Goal: Transaction & Acquisition: Purchase product/service

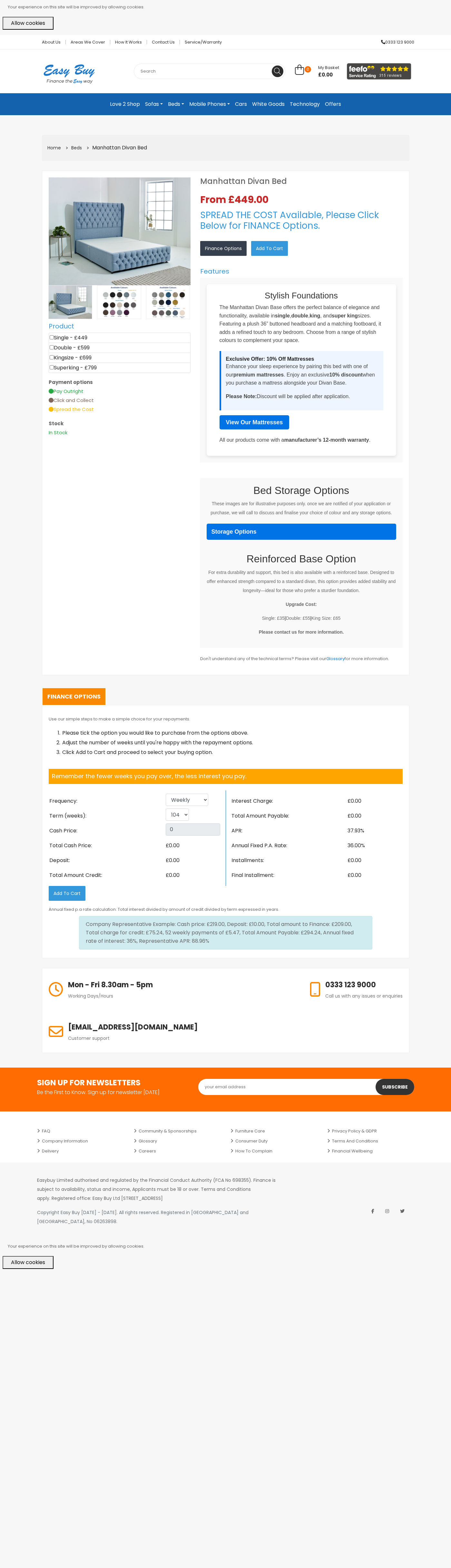
select select "104"
select select
select select "104"
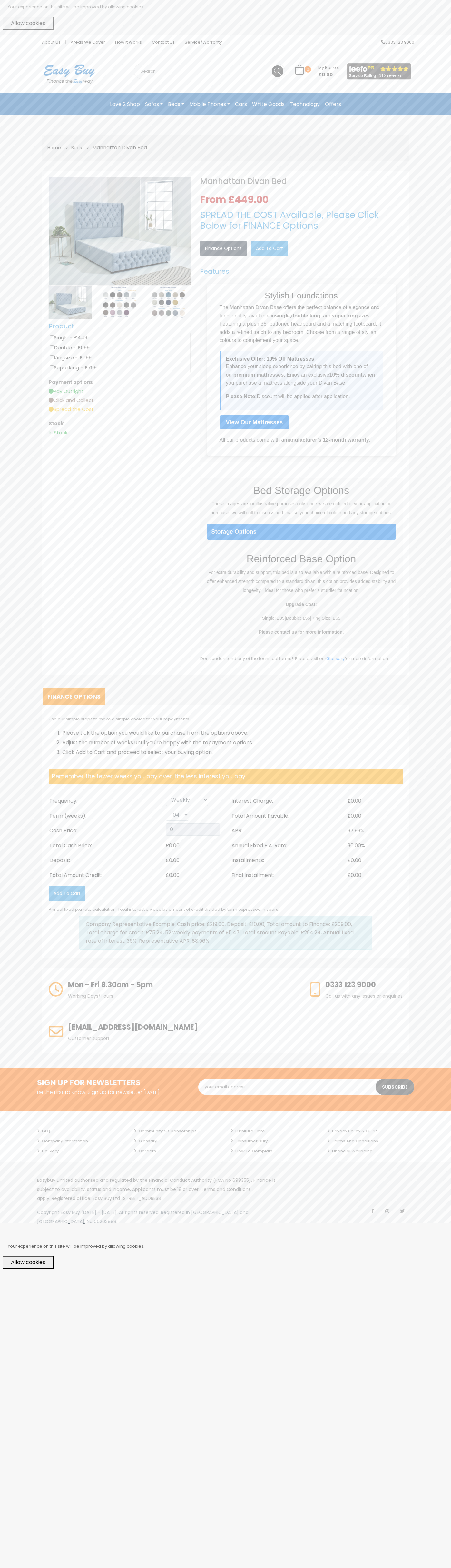
click at [163, 42] on link "Contact Us" at bounding box center [163, 42] width 33 height 4
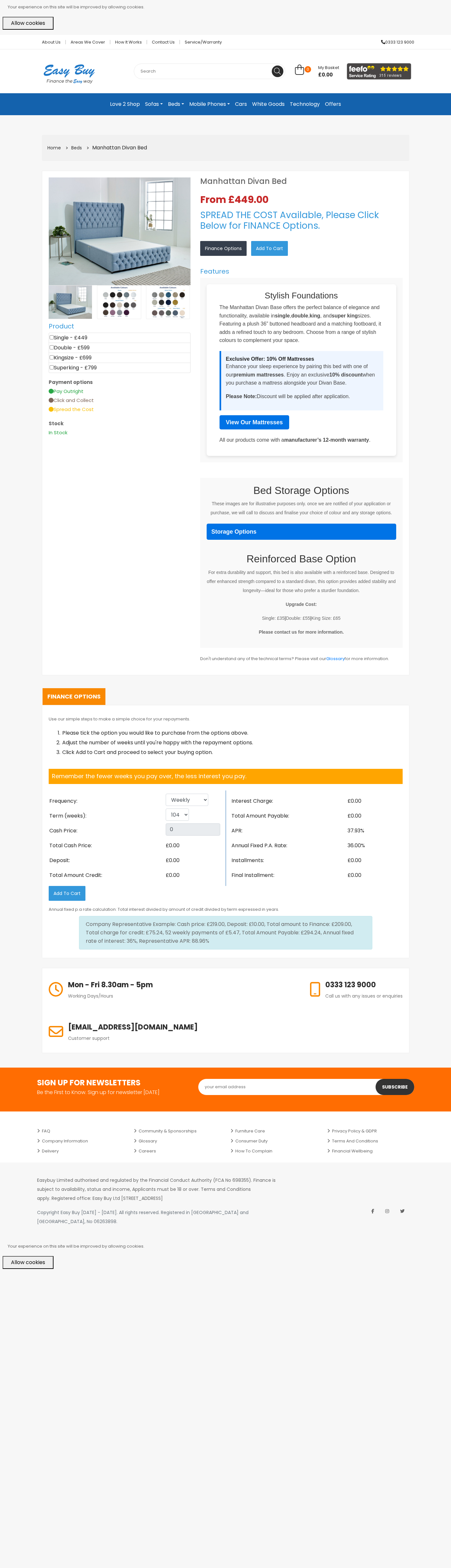
select select "104"
select select
select select "104"
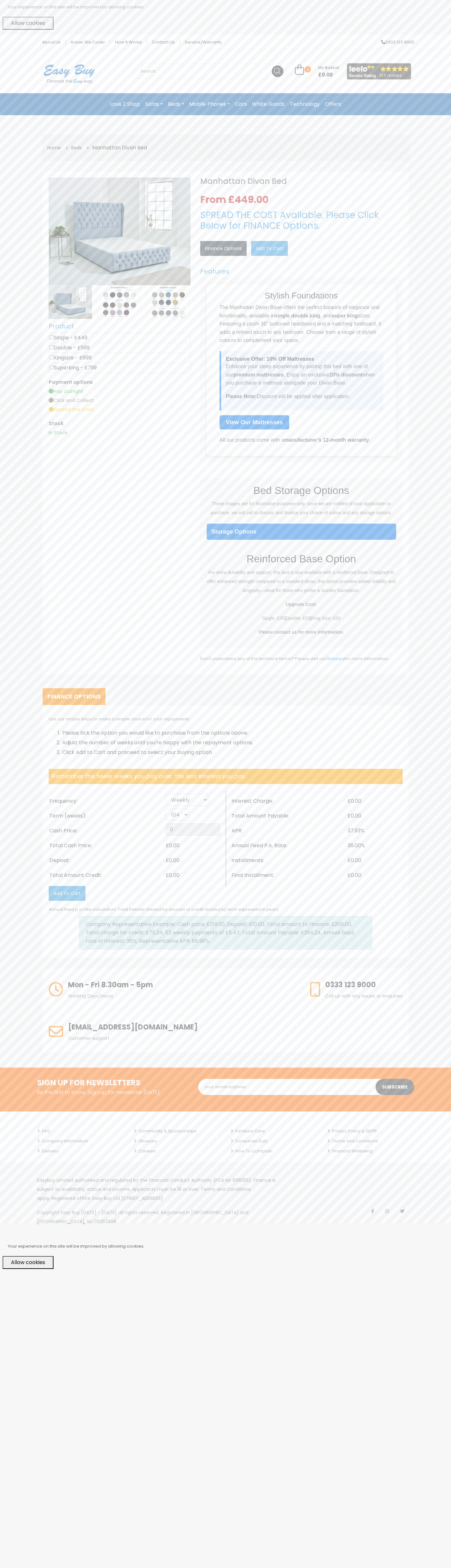
click at [28, 1256] on button "Allow cookies" at bounding box center [28, 1263] width 51 height 13
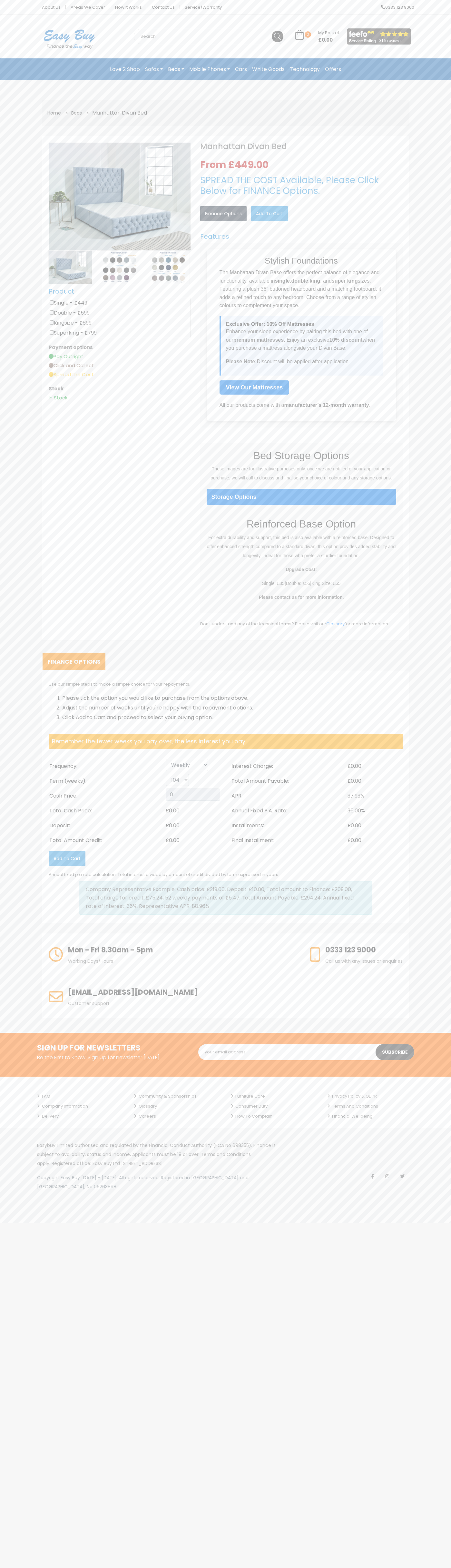
click at [270, 214] on link "Add to Cart" at bounding box center [270, 213] width 37 height 15
click at [317, 37] on link "0 My Basket £0.00" at bounding box center [317, 37] width 44 height 8
click at [269, 43] on link "View Cart" at bounding box center [269, 43] width 33 height 0
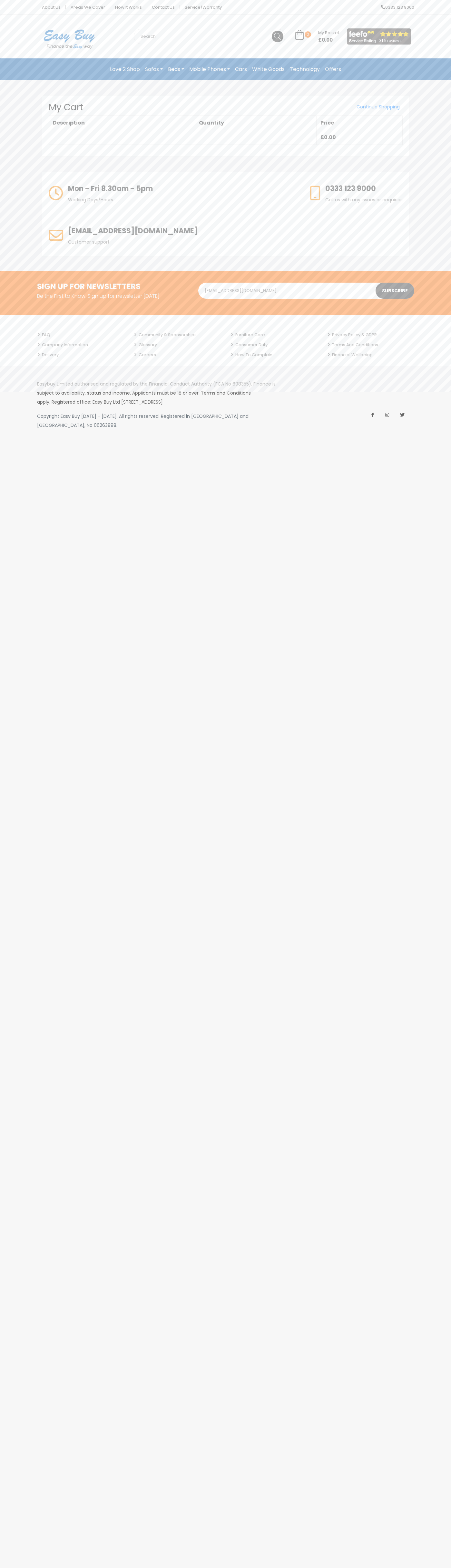
type input "[EMAIL_ADDRESS][DOMAIN_NAME]"
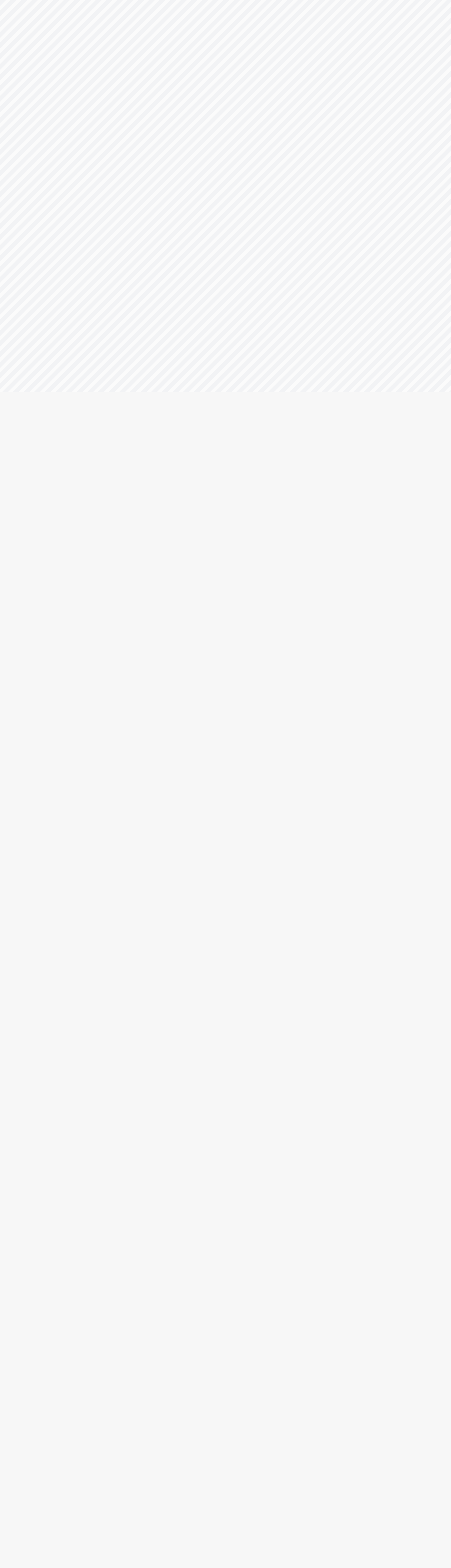
click at [151, 0] on html "Email Password Login Use magic link instead" at bounding box center [226, 0] width 451 height 0
click at [440, 0] on html "Email Password Login Use magic link instead" at bounding box center [226, 0] width 451 height 0
click at [68, 0] on html "Email Password Login Use magic link instead" at bounding box center [226, 0] width 451 height 0
click at [27, 0] on html "Email Password Login Use magic link instead" at bounding box center [226, 0] width 451 height 0
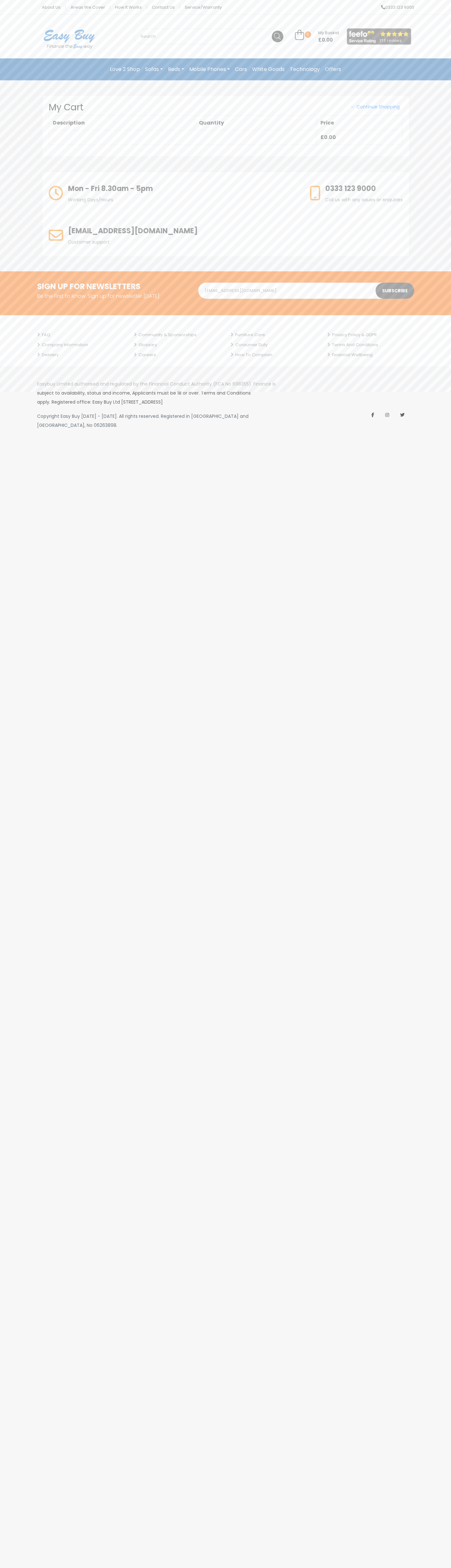
type input "johnsmith009@storebotmail.joonix.net"
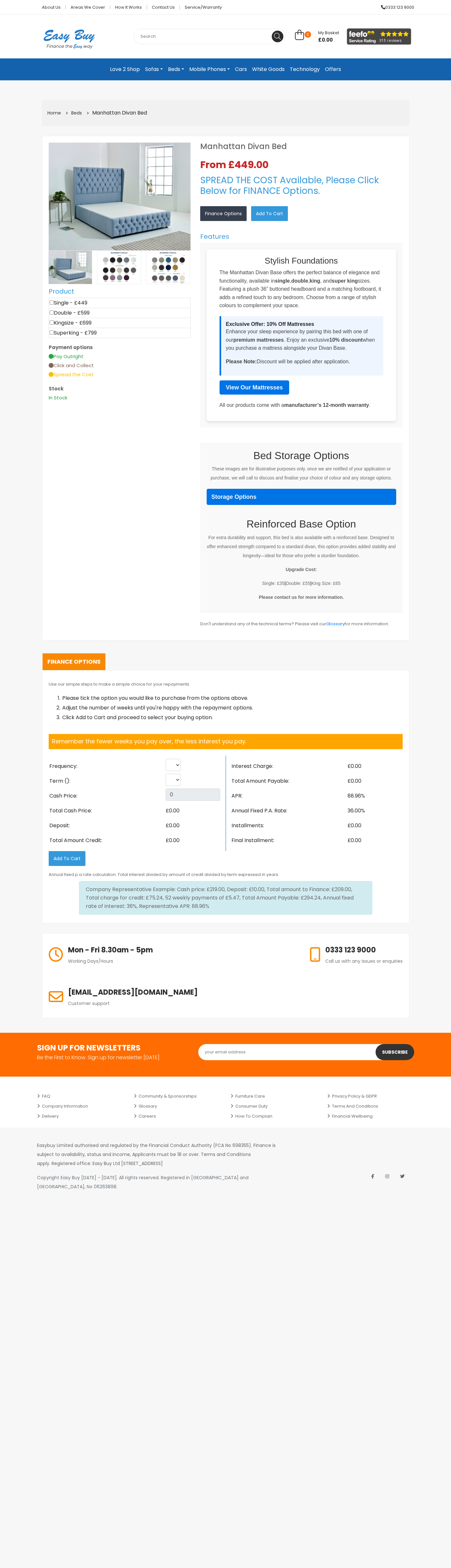
select select "Weekly"
select select "104"
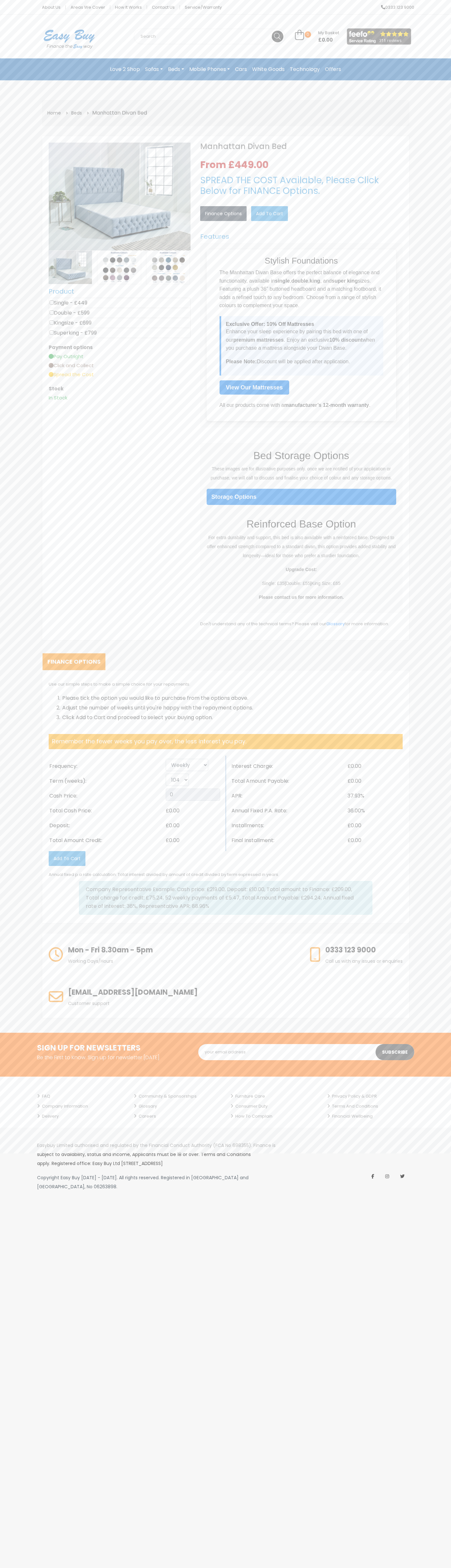
click at [317, 37] on link "0 My Basket £0.00" at bounding box center [317, 37] width 44 height 8
click at [269, 43] on link "View Cart" at bounding box center [269, 43] width 33 height 0
